Goal: Navigation & Orientation: Find specific page/section

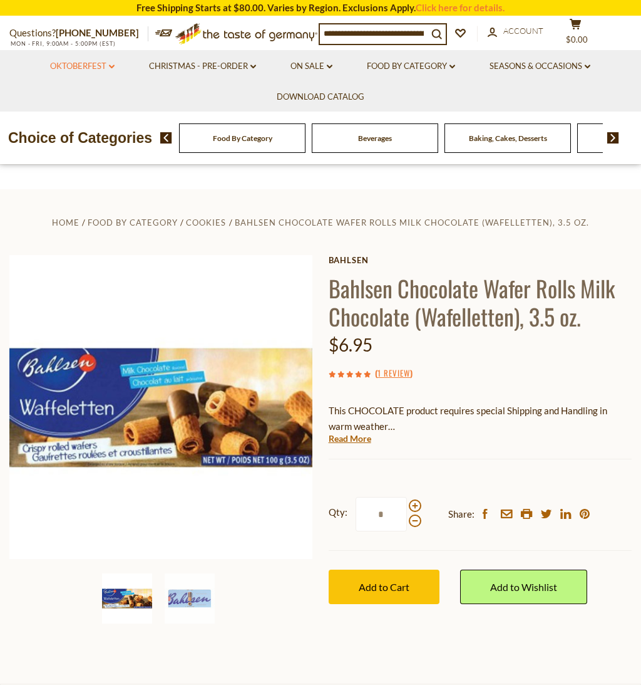
click at [88, 65] on link "Oktoberfest dropdown_arrow" at bounding box center [82, 67] width 65 height 14
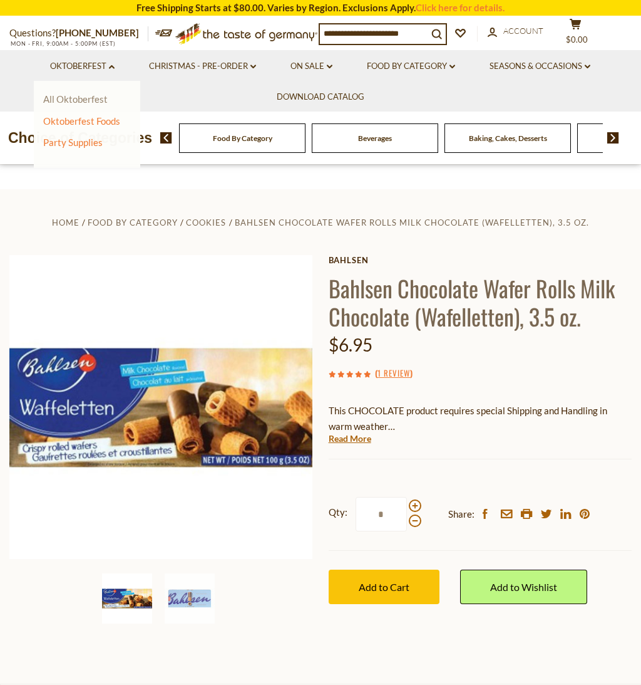
click at [80, 96] on link "All Oktoberfest" at bounding box center [75, 98] width 65 height 11
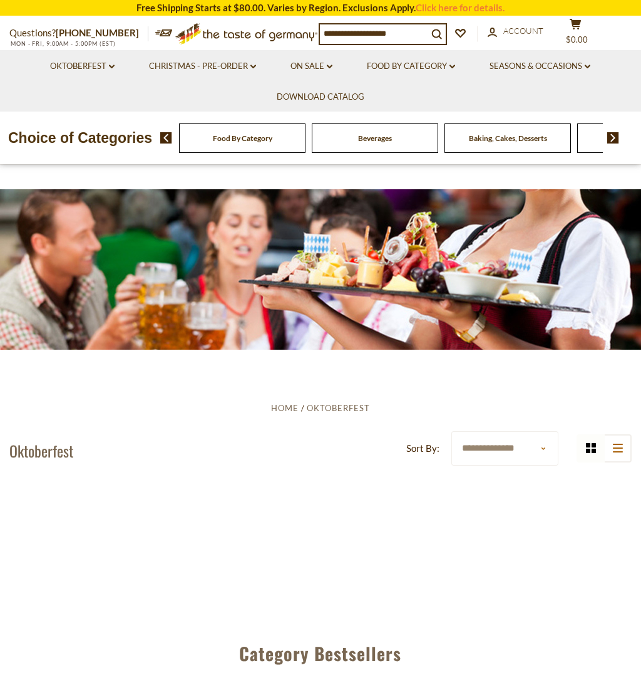
click at [103, 72] on link "Oktoberfest dropdown_arrow" at bounding box center [82, 67] width 65 height 14
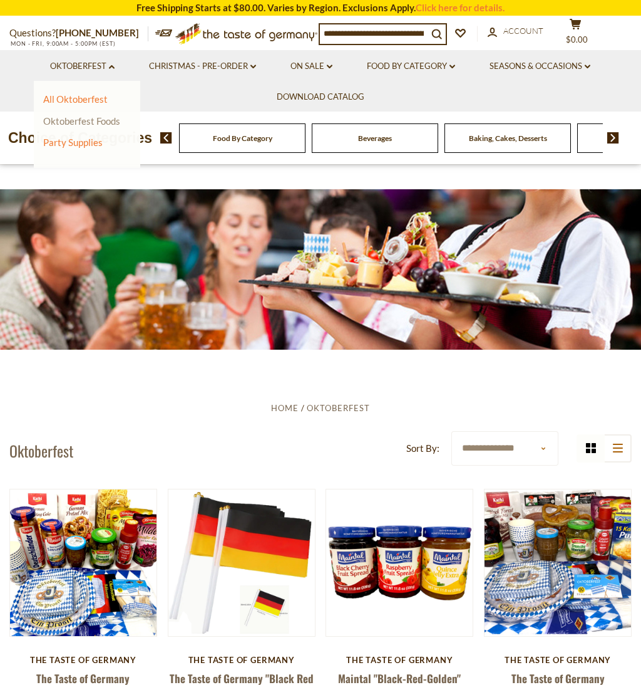
click at [87, 118] on link "Oktoberfest Foods" at bounding box center [81, 120] width 77 height 11
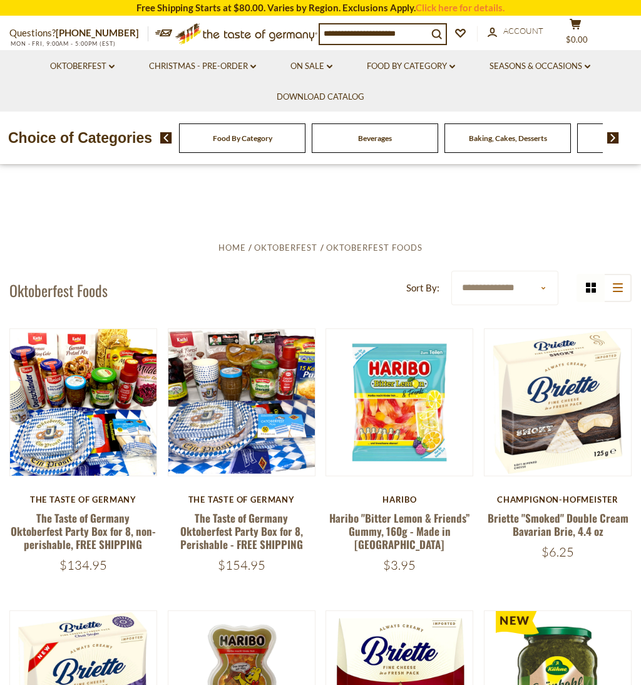
click at [306, 153] on div "Baking, Cakes, Desserts" at bounding box center [242, 137] width 127 height 29
click at [499, 143] on span "Baking, Cakes, Desserts" at bounding box center [508, 137] width 78 height 9
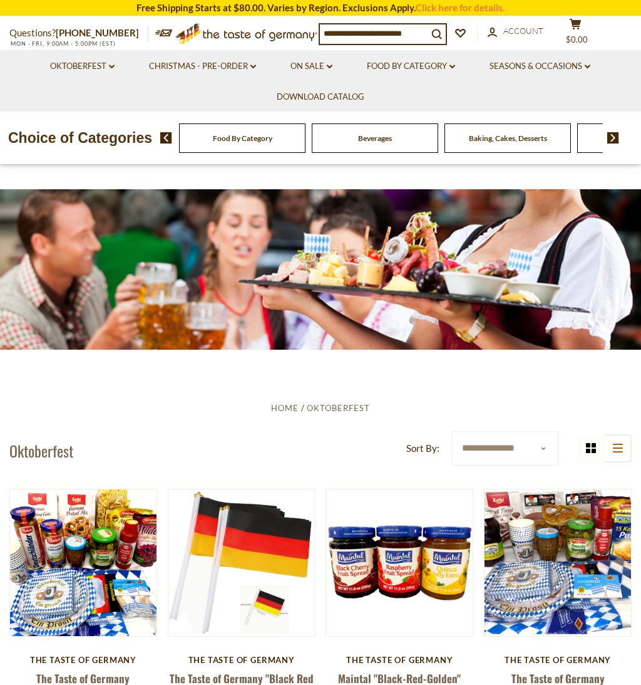
click at [511, 143] on span "Baking, Cakes, Desserts" at bounding box center [508, 137] width 78 height 9
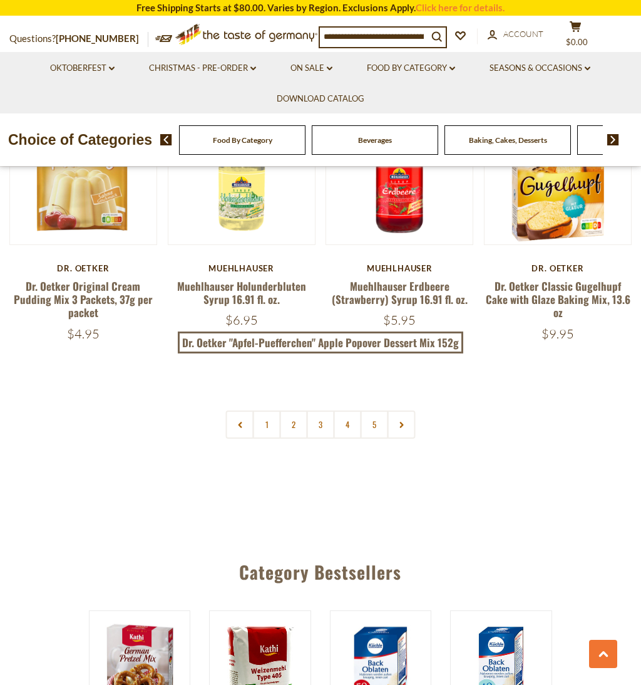
scroll to position [2556, 0]
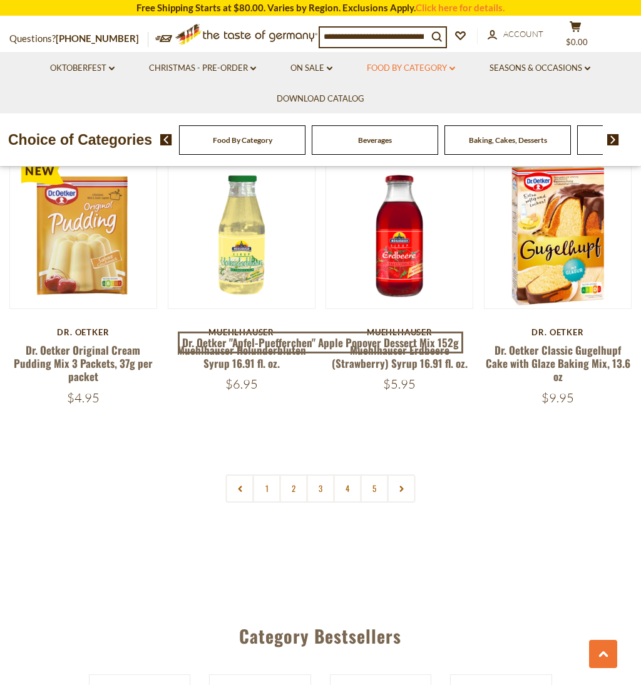
click at [430, 61] on link "Food By Category dropdown_arrow" at bounding box center [411, 68] width 88 height 14
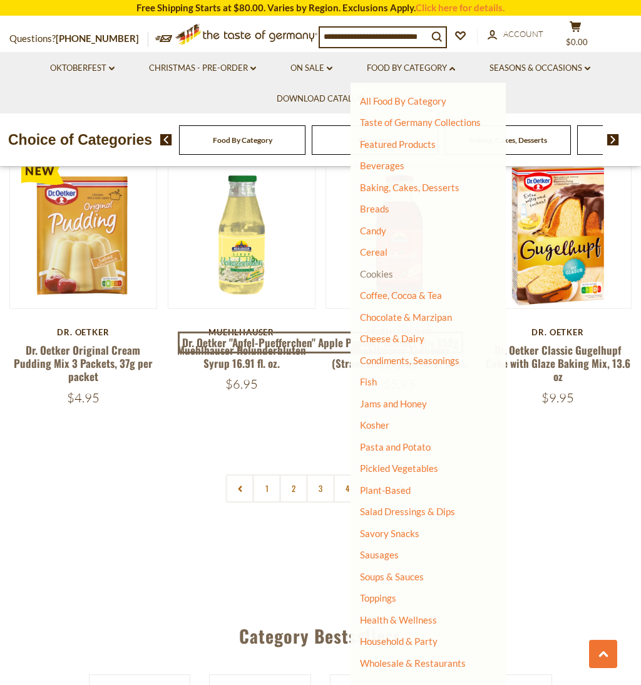
click at [373, 270] on link "Cookies" at bounding box center [376, 273] width 33 height 11
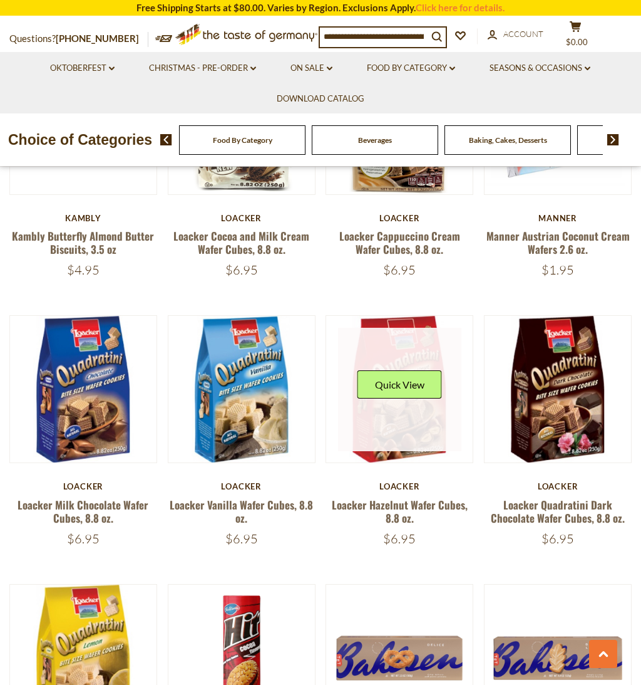
scroll to position [2364, 0]
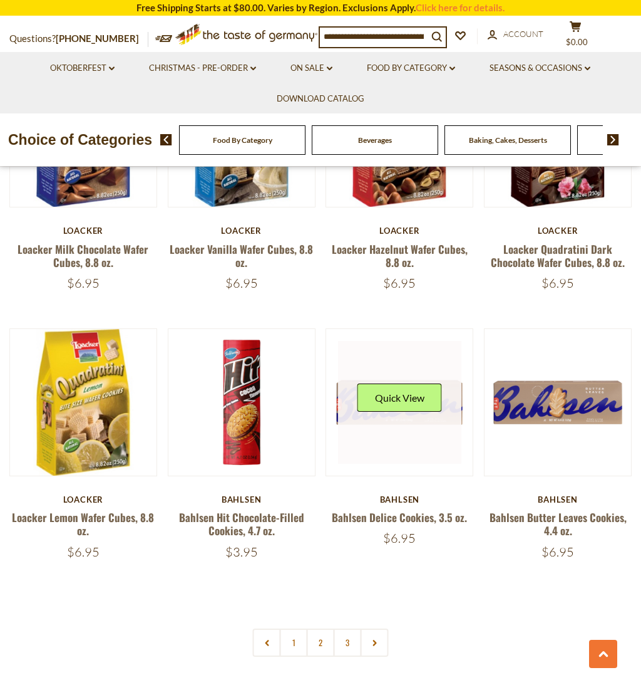
click at [393, 417] on div "Quick View" at bounding box center [400, 402] width 85 height 38
click at [414, 403] on button "Quick View" at bounding box center [400, 397] width 85 height 28
